Goal: Task Accomplishment & Management: Manage account settings

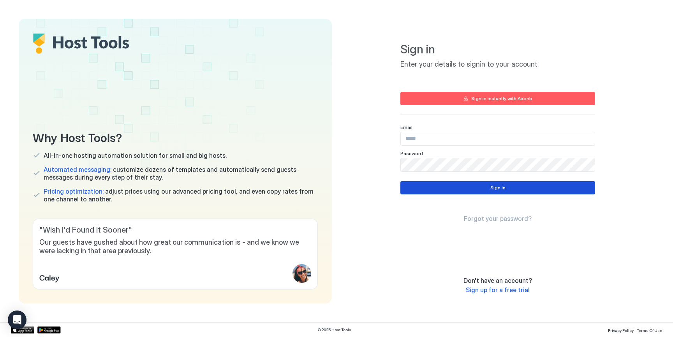
type input "**********"
click at [521, 190] on button "Sign in" at bounding box center [497, 187] width 195 height 13
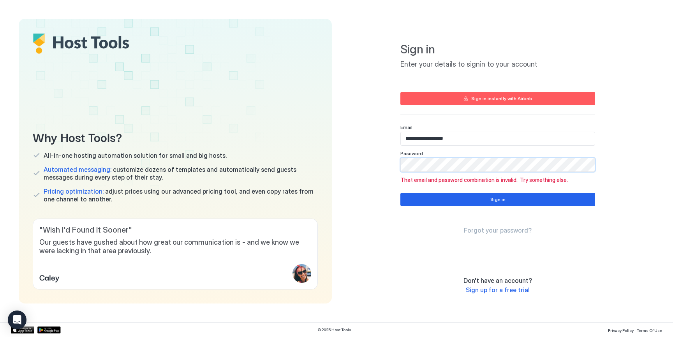
click at [505, 146] on div "**********" at bounding box center [497, 153] width 195 height 59
click at [500, 138] on input "**********" at bounding box center [498, 138] width 194 height 13
click at [521, 98] on div "Sign in instantly with Airbnb" at bounding box center [501, 98] width 61 height 7
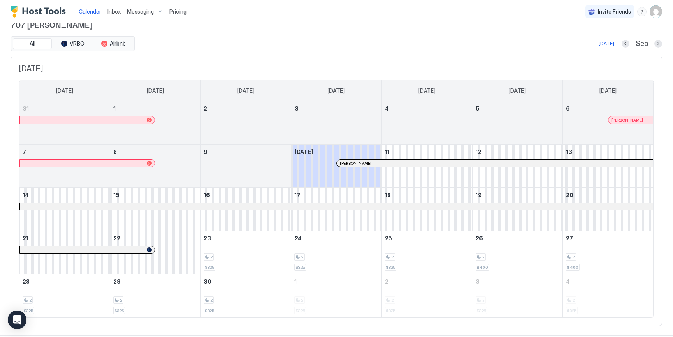
scroll to position [27, 0]
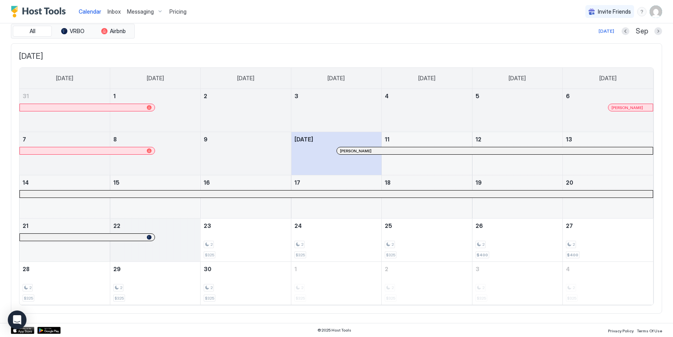
click at [174, 238] on div "September 22, 2025" at bounding box center [155, 239] width 90 height 43
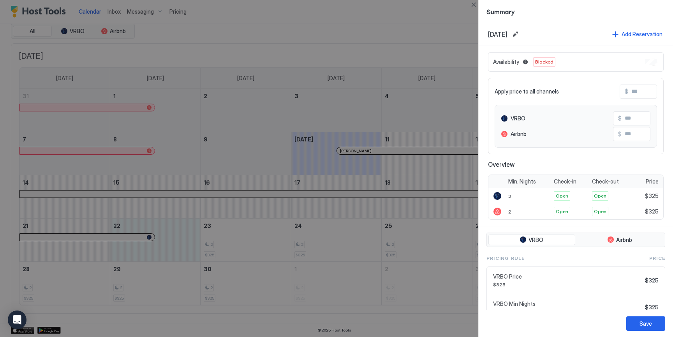
click at [540, 62] on span "Blocked" at bounding box center [544, 61] width 18 height 7
click at [526, 61] on button "Blocked dates override all pricing rules and remain unavailable until manually …" at bounding box center [525, 61] width 9 height 9
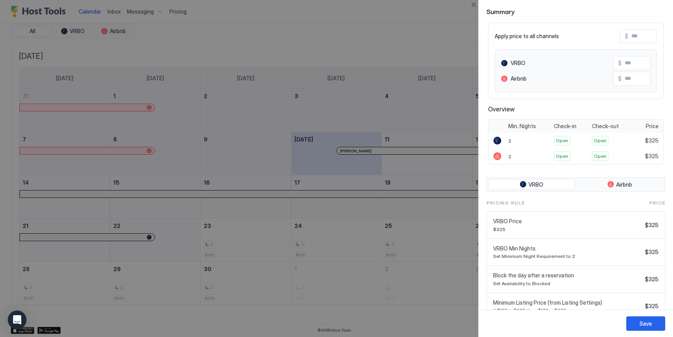
scroll to position [87, 0]
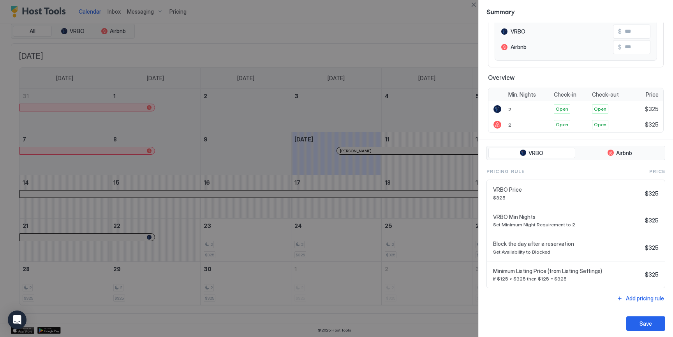
click at [538, 252] on span "Set Availability to Blocked" at bounding box center [567, 252] width 149 height 6
click at [536, 244] on span "Block the day after a reservation" at bounding box center [567, 243] width 149 height 7
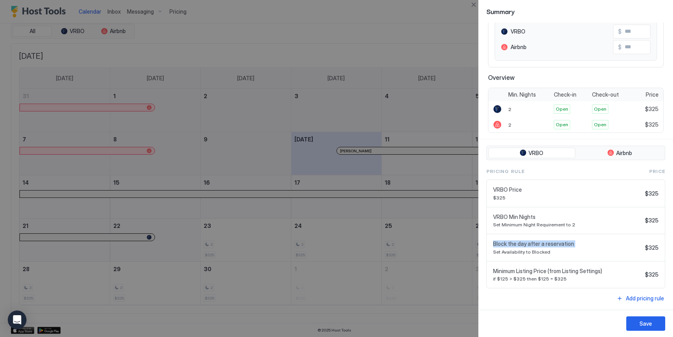
click at [536, 244] on span "Block the day after a reservation" at bounding box center [567, 243] width 149 height 7
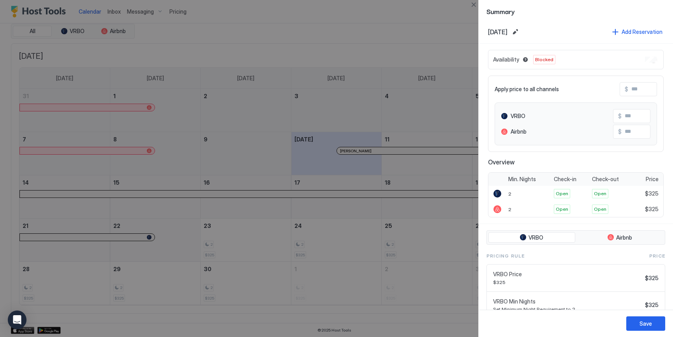
scroll to position [0, 0]
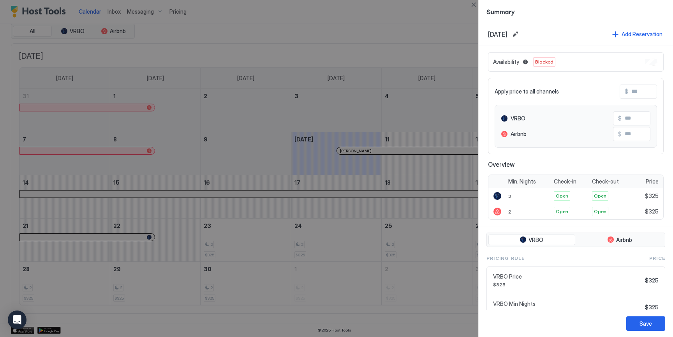
click at [451, 46] on div at bounding box center [336, 168] width 673 height 337
click at [520, 33] on button "Edit date range" at bounding box center [515, 34] width 9 height 9
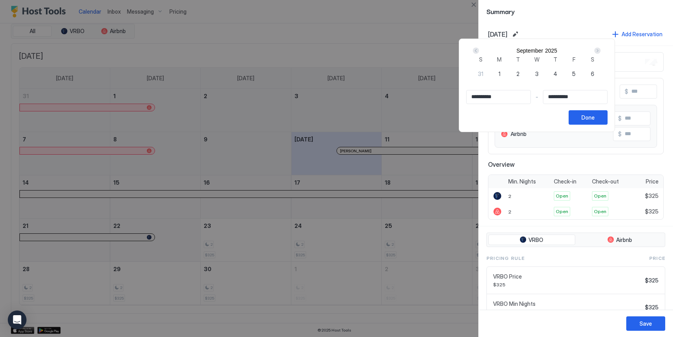
click at [541, 16] on div at bounding box center [336, 168] width 673 height 337
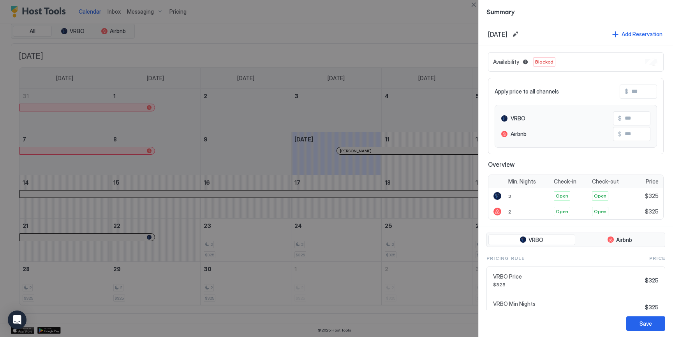
click at [443, 16] on div at bounding box center [336, 168] width 673 height 337
click at [476, 4] on button "Close" at bounding box center [473, 4] width 9 height 9
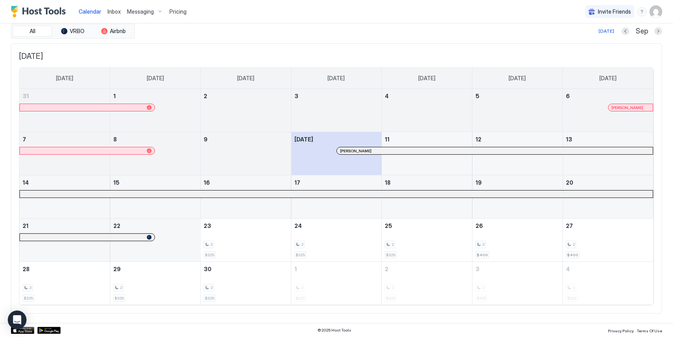
click at [472, 22] on div "Calendar Inbox Messaging Pricing Invite Friends AP" at bounding box center [336, 11] width 673 height 23
click at [184, 8] on span "Pricing" at bounding box center [177, 11] width 17 height 7
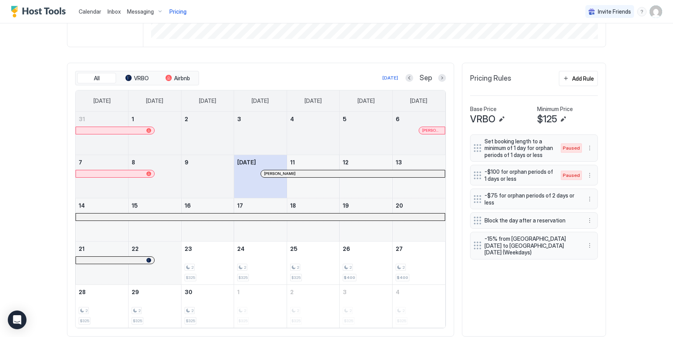
scroll to position [199, 0]
click at [170, 261] on div "September 22, 2025" at bounding box center [155, 262] width 53 height 43
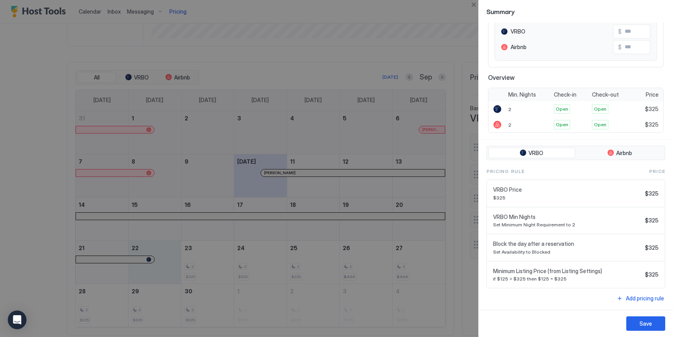
scroll to position [0, 0]
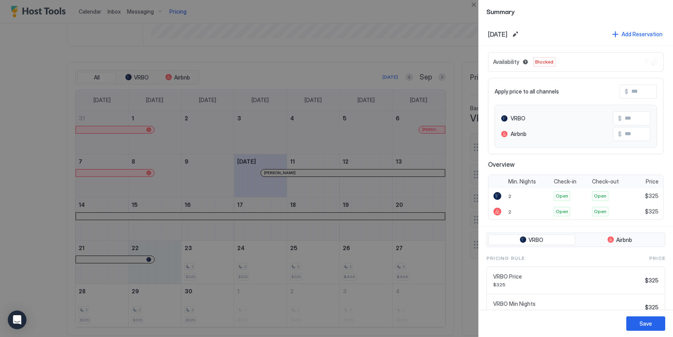
click at [453, 7] on div at bounding box center [336, 168] width 673 height 337
click at [448, 51] on div at bounding box center [336, 168] width 673 height 337
click at [472, 4] on button "Close" at bounding box center [473, 4] width 9 height 9
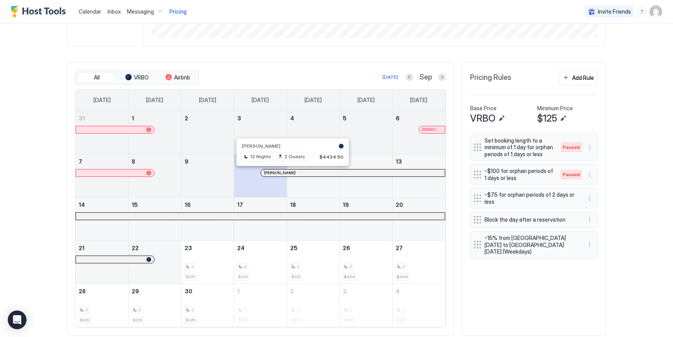
click at [289, 174] on div at bounding box center [289, 173] width 6 height 6
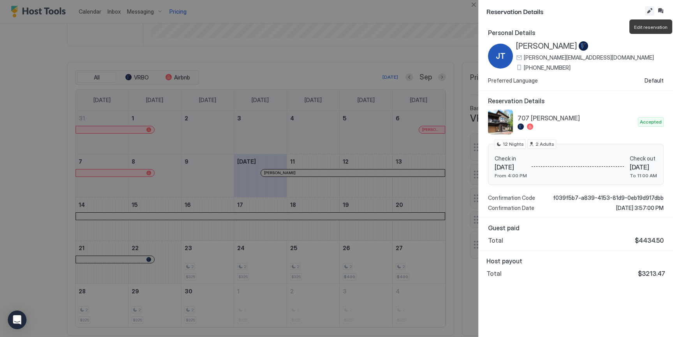
click at [648, 11] on button "Edit reservation" at bounding box center [649, 10] width 9 height 9
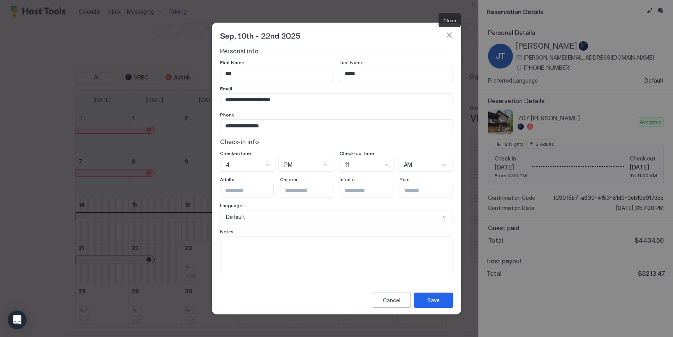
click at [448, 35] on button "button" at bounding box center [449, 35] width 8 height 8
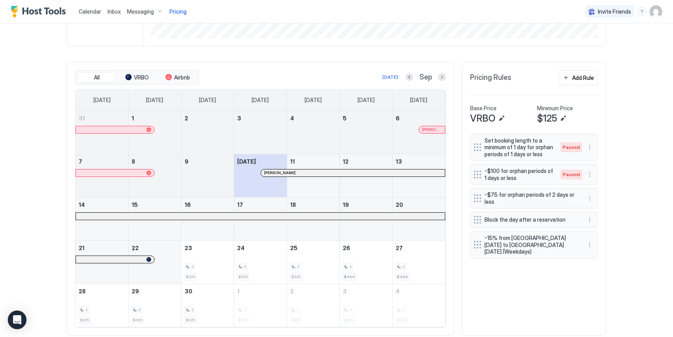
click at [564, 218] on span "Block the day after a reservation" at bounding box center [531, 219] width 93 height 7
click at [593, 218] on button "More options" at bounding box center [589, 219] width 9 height 9
click at [601, 243] on span "Pause" at bounding box center [604, 243] width 14 height 6
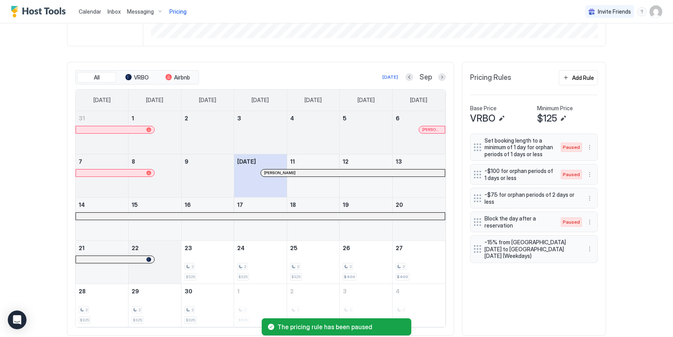
click at [167, 268] on div "September 22, 2025" at bounding box center [155, 262] width 53 height 43
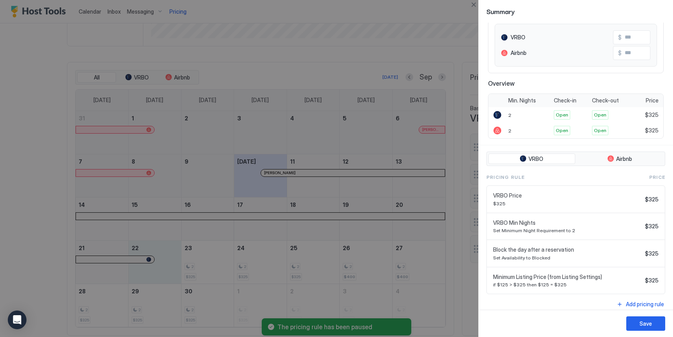
scroll to position [87, 0]
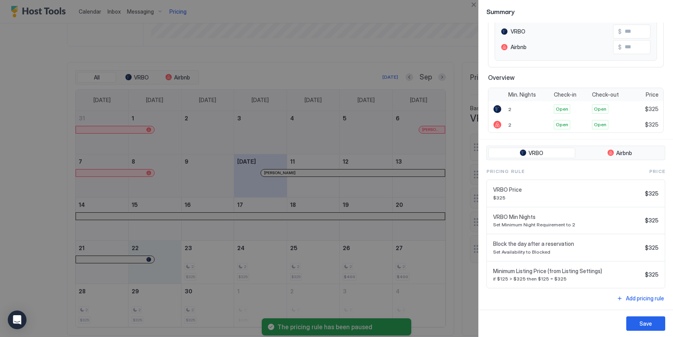
click at [562, 245] on span "Block the day after a reservation" at bounding box center [567, 243] width 149 height 7
click at [606, 245] on span "Block the day after a reservation" at bounding box center [567, 243] width 149 height 7
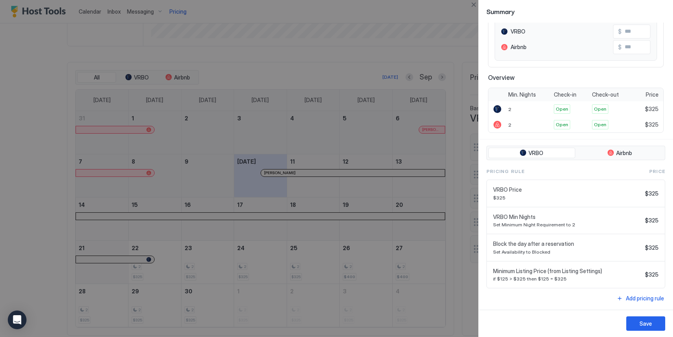
click at [623, 247] on div "Block the day after a reservation Set Availability to Blocked" at bounding box center [567, 247] width 149 height 14
click at [581, 171] on div "Pricing Rule Price" at bounding box center [575, 171] width 179 height 7
click at [653, 170] on span "Price" at bounding box center [657, 171] width 16 height 7
click at [463, 239] on div at bounding box center [336, 168] width 673 height 337
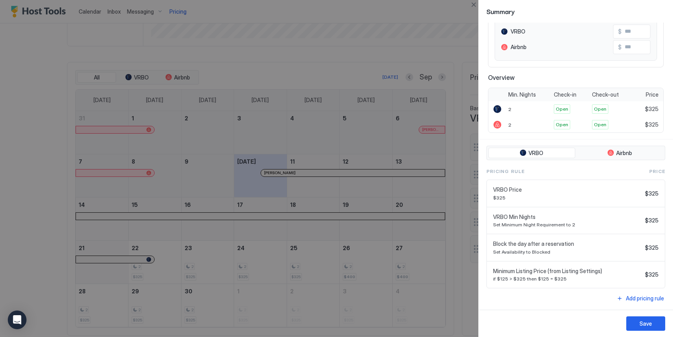
scroll to position [0, 0]
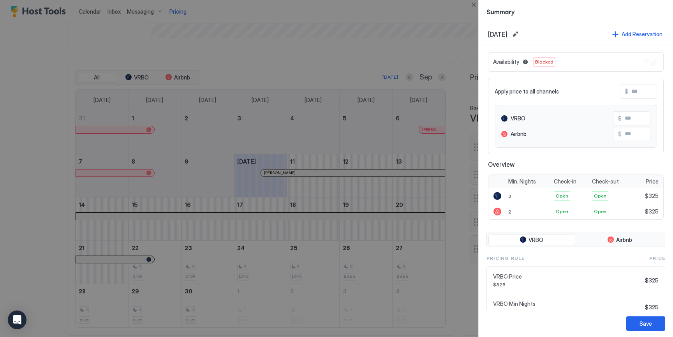
click at [430, 15] on div at bounding box center [336, 168] width 673 height 337
click at [446, 42] on div at bounding box center [336, 168] width 673 height 337
click at [460, 58] on div at bounding box center [336, 168] width 673 height 337
click at [475, 4] on button "Close" at bounding box center [473, 4] width 9 height 9
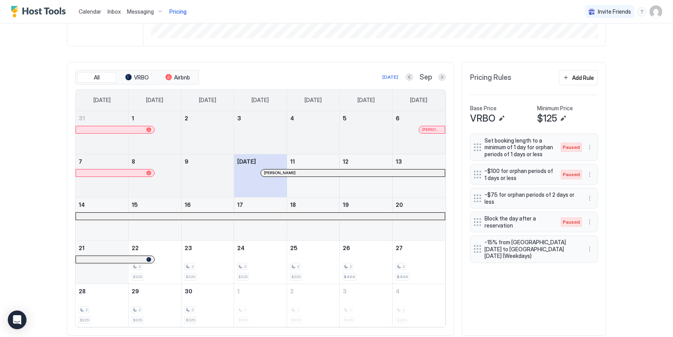
click at [571, 299] on div "Set booking length to a minimum of 1 day for orphan periods of 1 days or less P…" at bounding box center [534, 231] width 128 height 194
click at [500, 291] on div "Set booking length to a minimum of 1 day for orphan periods of 1 days or less P…" at bounding box center [534, 231] width 128 height 194
click at [575, 282] on div "Set booking length to a minimum of 1 day for orphan periods of 1 days or less P…" at bounding box center [534, 231] width 128 height 194
click at [659, 73] on div "Calendar Inbox Messaging Pricing Invite Friends AP Home Pricing 707 Wooley Sync…" at bounding box center [336, 168] width 673 height 337
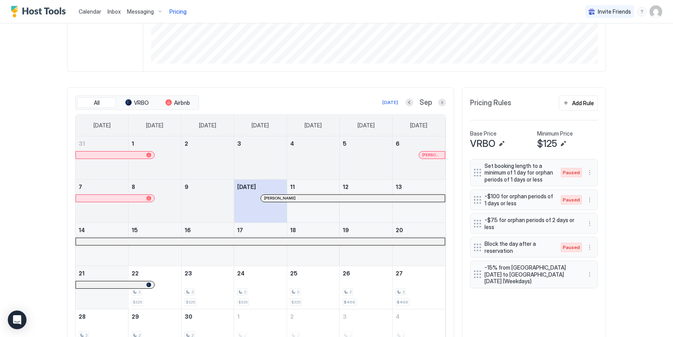
scroll to position [160, 0]
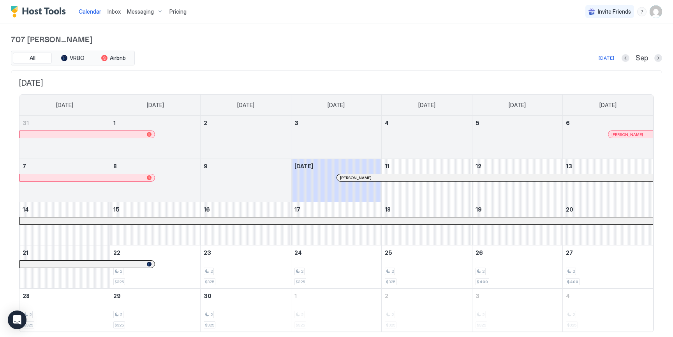
scroll to position [27, 0]
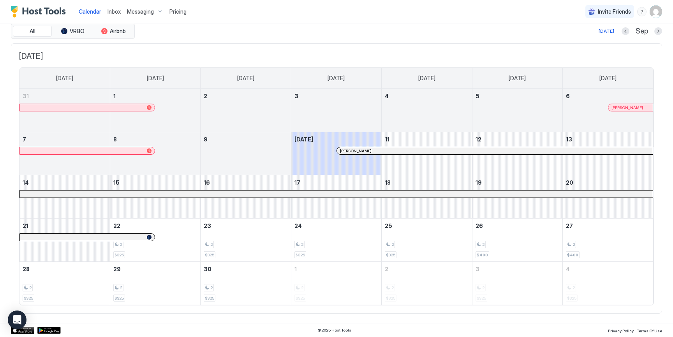
click at [175, 9] on span "Pricing" at bounding box center [177, 11] width 17 height 7
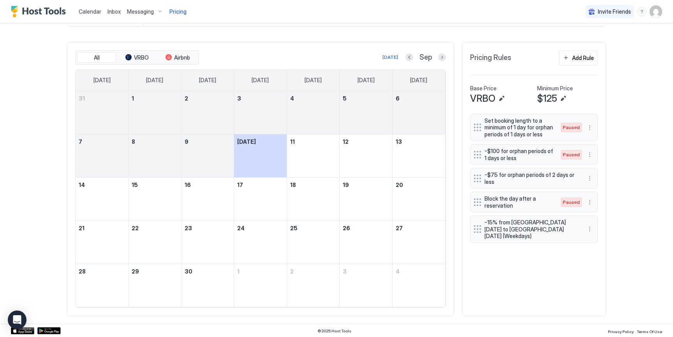
scroll to position [220, 0]
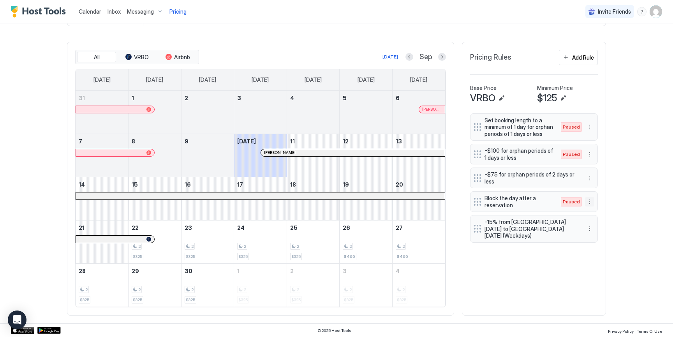
click at [590, 203] on button "More options" at bounding box center [589, 201] width 9 height 9
click at [599, 224] on span "Enable" at bounding box center [604, 225] width 15 height 6
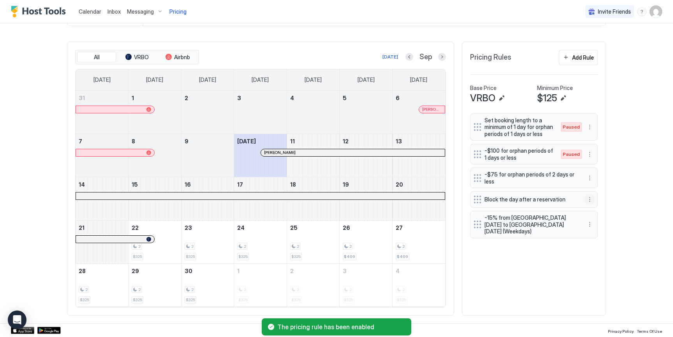
click at [589, 201] on button "More options" at bounding box center [589, 199] width 9 height 9
click at [598, 222] on span "Pause" at bounding box center [604, 223] width 14 height 6
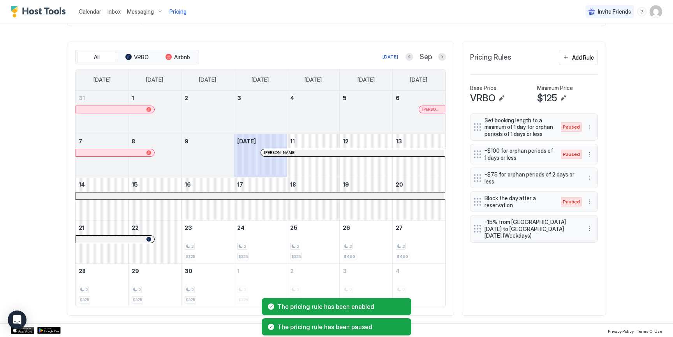
click at [552, 278] on div "Set booking length to a minimum of 1 day for orphan periods of 1 days or less P…" at bounding box center [534, 210] width 128 height 194
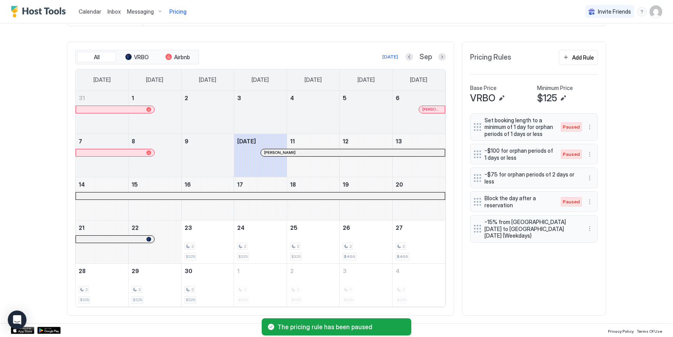
click at [541, 272] on div "Set booking length to a minimum of 1 day for orphan periods of 1 days or less P…" at bounding box center [534, 210] width 128 height 194
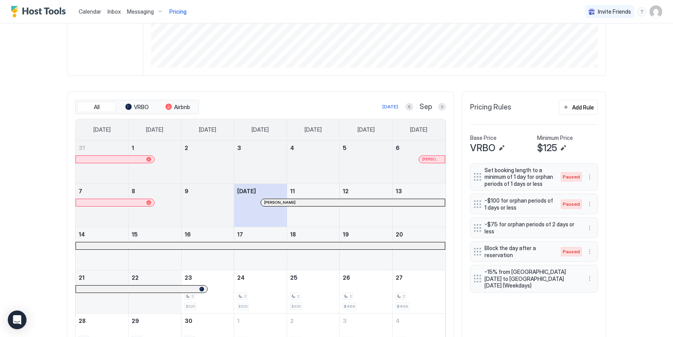
scroll to position [220, 0]
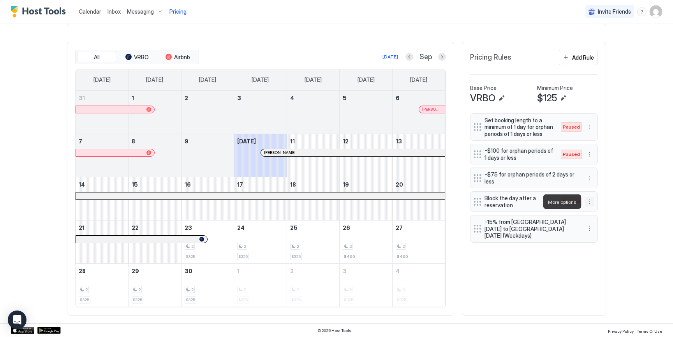
click at [590, 204] on button "More options" at bounding box center [589, 201] width 9 height 9
click at [590, 220] on div "Enable" at bounding box center [600, 225] width 30 height 12
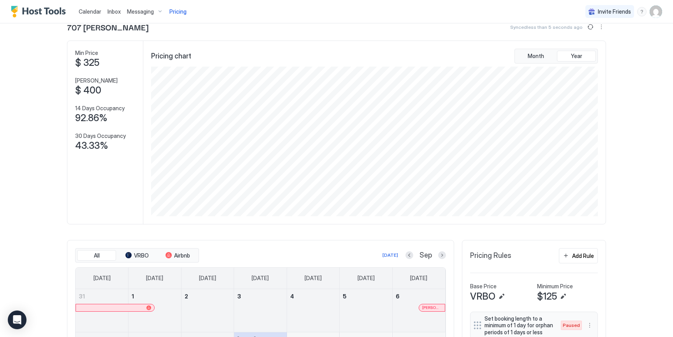
scroll to position [0, 0]
